Goal: Information Seeking & Learning: Learn about a topic

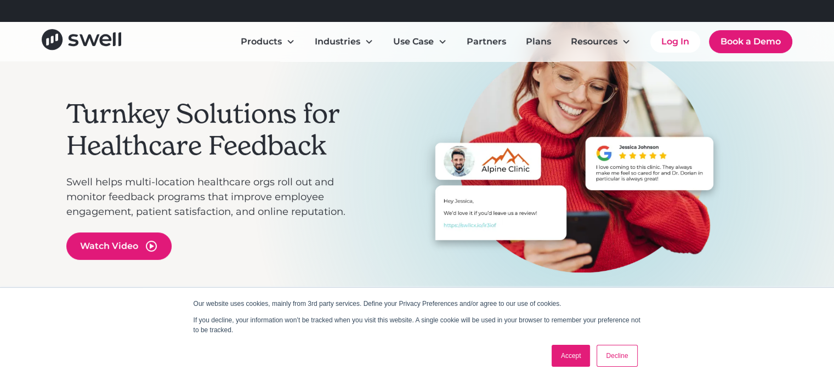
scroll to position [114, 0]
click at [562, 359] on link "Accept" at bounding box center [571, 356] width 39 height 22
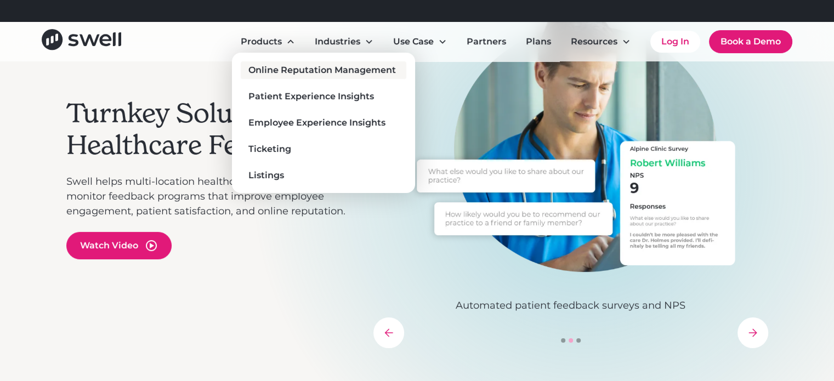
click at [285, 66] on div "Online Reputation Management" at bounding box center [322, 70] width 148 height 13
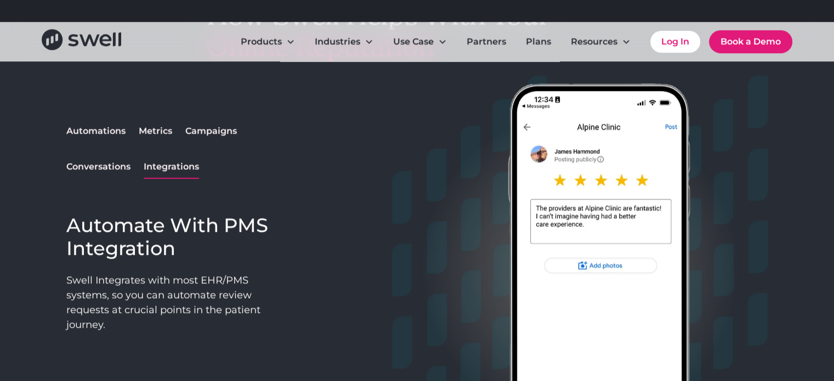
scroll to position [917, 0]
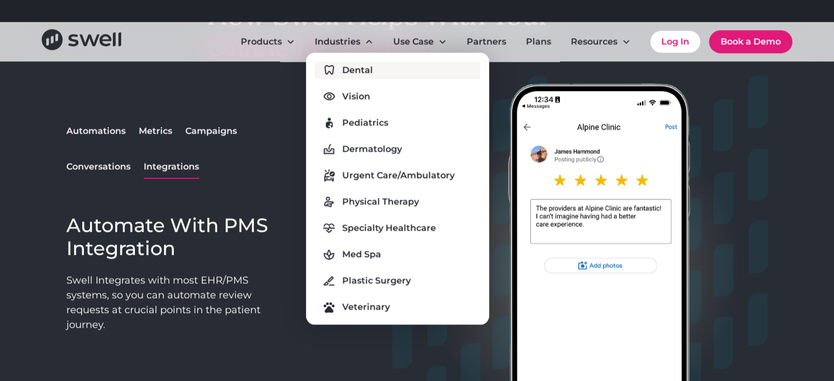
click at [352, 72] on div "Dental" at bounding box center [357, 70] width 31 height 13
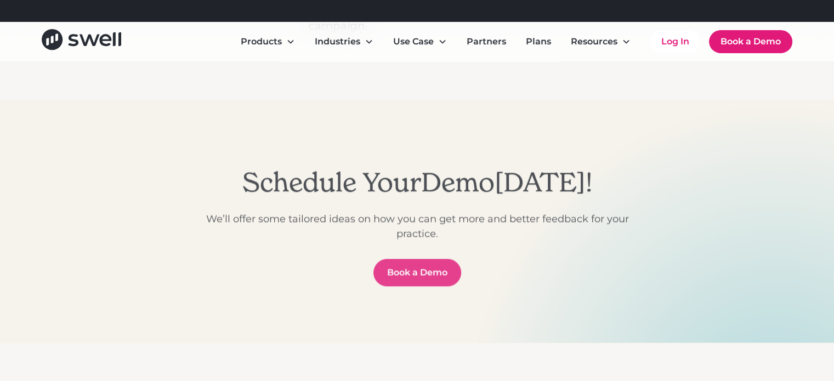
scroll to position [3977, 0]
